Goal: Task Accomplishment & Management: Manage account settings

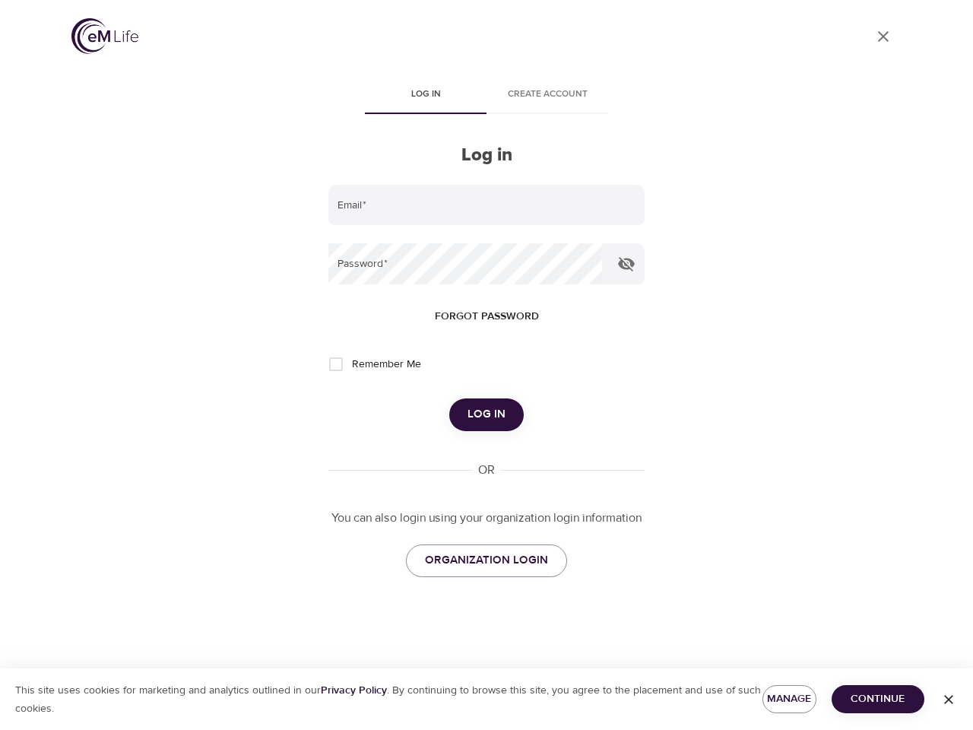
click at [426, 96] on span "Log in" at bounding box center [425, 95] width 103 height 16
click at [547, 96] on span "Create account" at bounding box center [546, 95] width 103 height 16
click at [486, 205] on input "email" at bounding box center [486, 205] width 316 height 41
click at [626, 264] on icon "button" at bounding box center [626, 264] width 17 height 14
click at [486, 316] on span "Forgot password" at bounding box center [487, 316] width 104 height 19
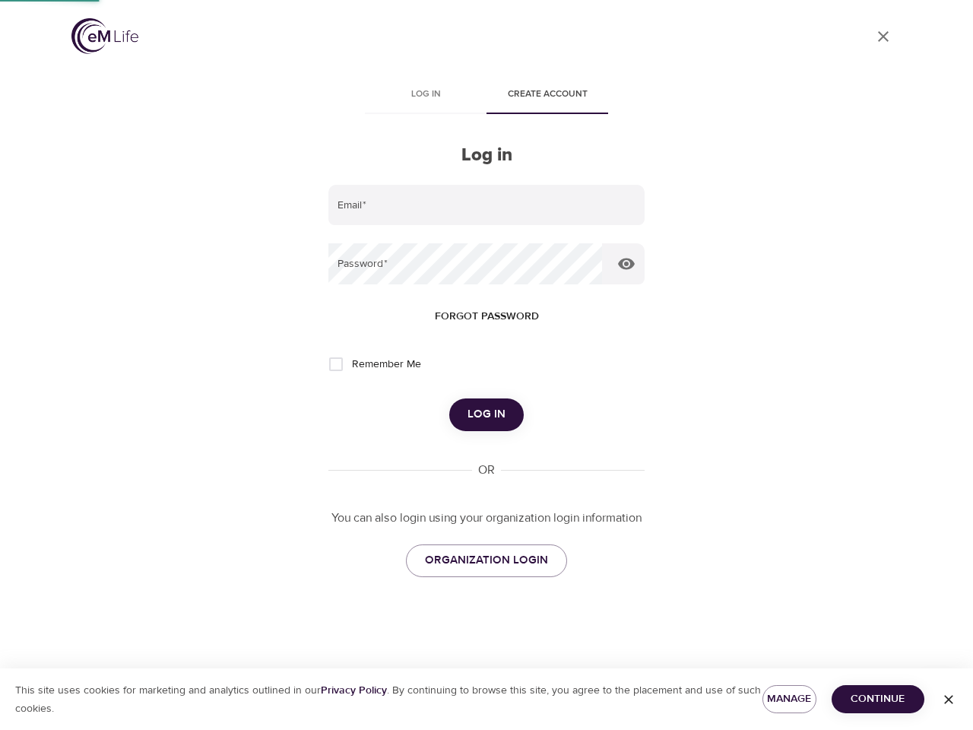
click at [486, 414] on span "Log in" at bounding box center [486, 414] width 38 height 20
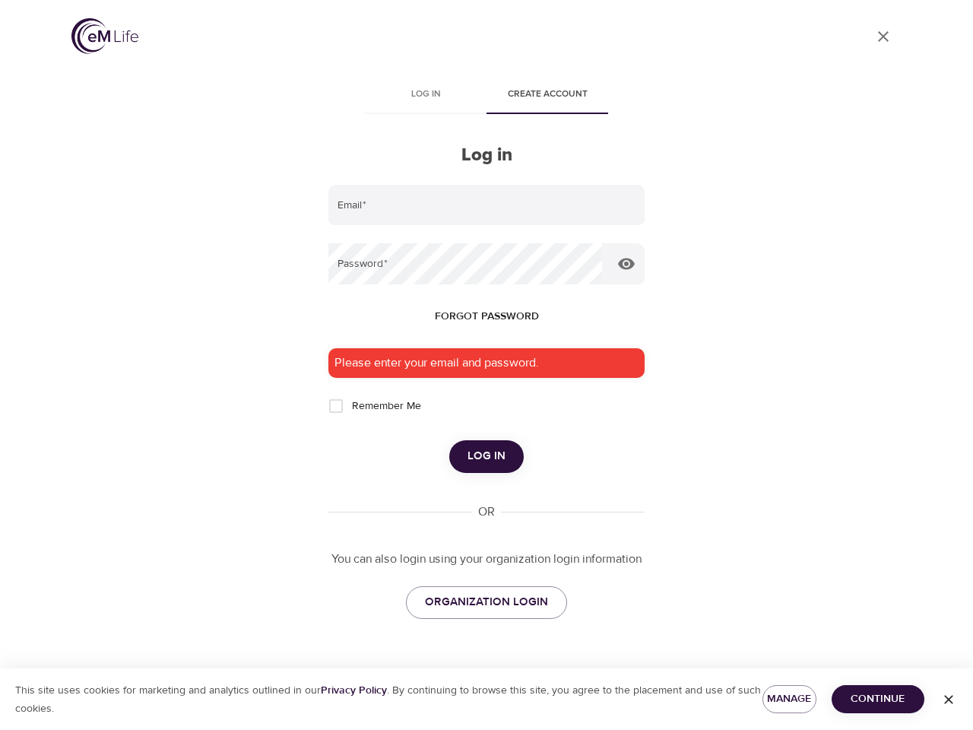
click at [789, 698] on span "Manage" at bounding box center [789, 698] width 30 height 19
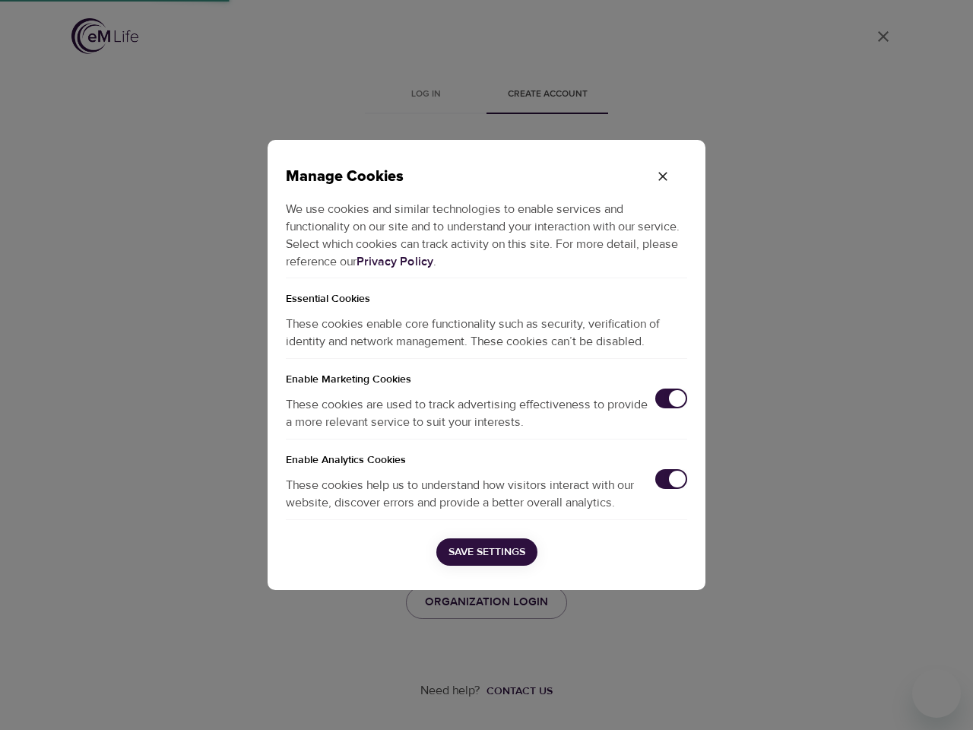
click at [878, 698] on div "Manage Cookies We use cookies and similar technologies to enable services and f…" at bounding box center [486, 365] width 973 height 730
click at [948, 699] on div "Manage Cookies We use cookies and similar technologies to enable services and f…" at bounding box center [486, 365] width 973 height 730
